Goal: Find contact information: Find contact information

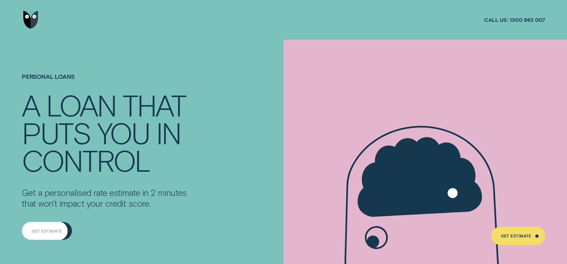
click at [53, 231] on div "Get Estimate" at bounding box center [47, 232] width 30 height 4
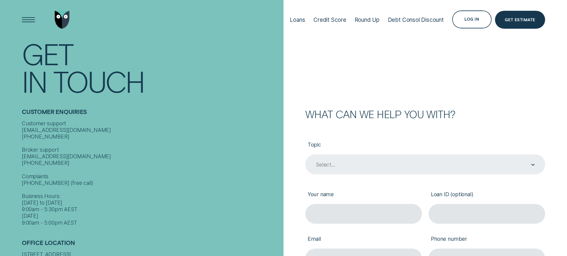
click at [340, 168] on div "Select..." at bounding box center [425, 164] width 240 height 20
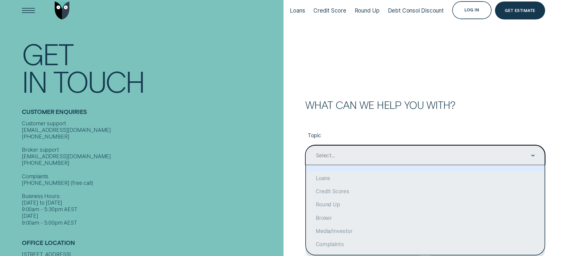
scroll to position [10, 0]
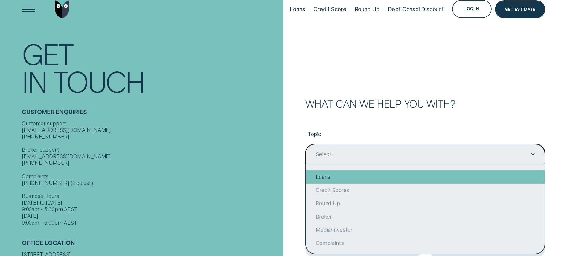
click at [333, 179] on div "Loans" at bounding box center [425, 176] width 239 height 13
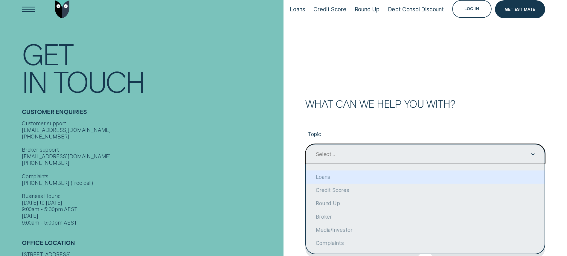
type input "Loans"
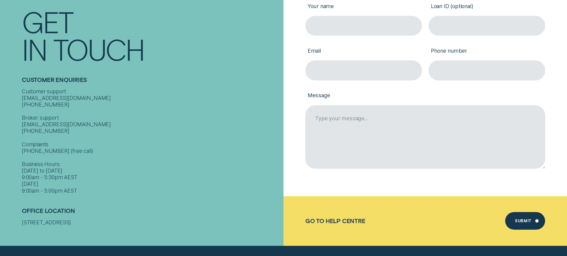
scroll to position [200, 0]
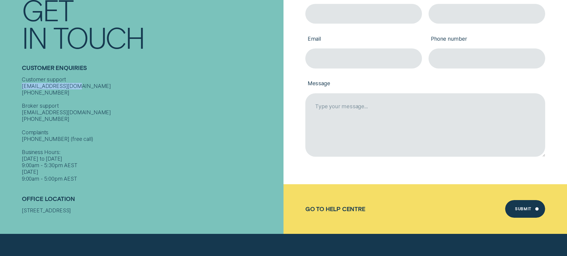
drag, startPoint x: 75, startPoint y: 81, endPoint x: 22, endPoint y: 81, distance: 52.9
click at [22, 81] on div "Customer support [EMAIL_ADDRESS][DOMAIN_NAME] [PHONE_NUMBER] Broker support [EM…" at bounding box center [151, 129] width 258 height 106
copy div "[EMAIL_ADDRESS][DOMAIN_NAME]"
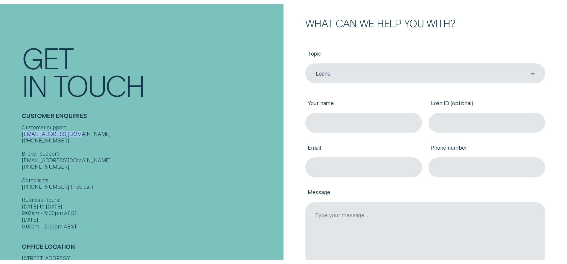
scroll to position [0, 0]
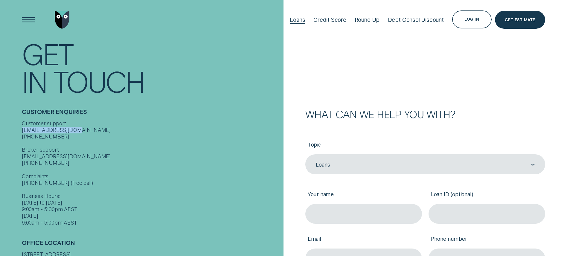
click at [300, 21] on div "Loans" at bounding box center [297, 19] width 15 height 7
